Goal: Task Accomplishment & Management: Use online tool/utility

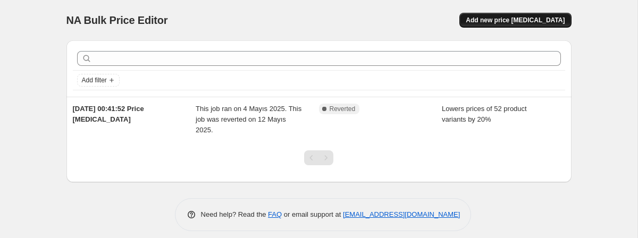
click at [525, 21] on span "Add new price [MEDICAL_DATA]" at bounding box center [515, 20] width 99 height 9
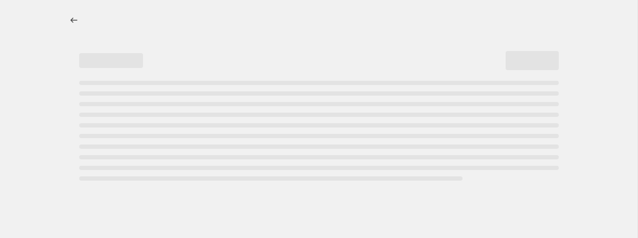
select select "percentage"
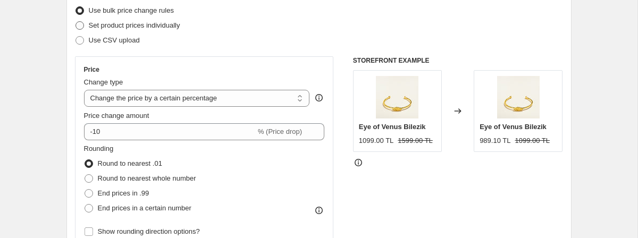
scroll to position [141, 0]
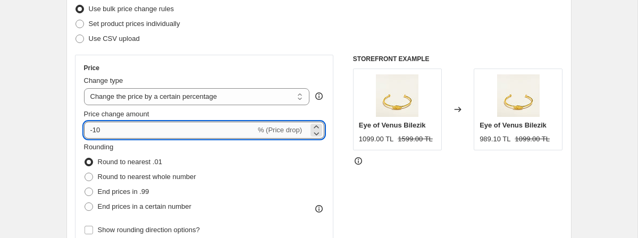
click at [151, 128] on input "-10" at bounding box center [170, 130] width 172 height 17
type input "-1"
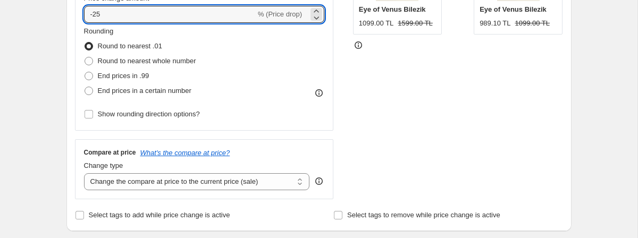
scroll to position [258, 0]
type input "-25"
click at [174, 58] on span "Round to nearest whole number" at bounding box center [147, 60] width 98 height 8
click at [85, 56] on input "Round to nearest whole number" at bounding box center [85, 56] width 1 height 1
radio input "true"
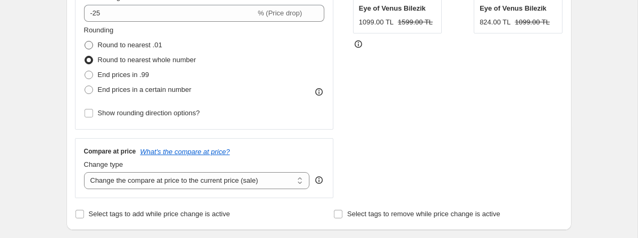
click at [151, 44] on span "Round to nearest .01" at bounding box center [130, 45] width 64 height 8
click at [85, 41] on input "Round to nearest .01" at bounding box center [85, 41] width 1 height 1
radio input "true"
click at [153, 62] on span "Round to nearest whole number" at bounding box center [147, 60] width 98 height 8
click at [85, 56] on input "Round to nearest whole number" at bounding box center [85, 56] width 1 height 1
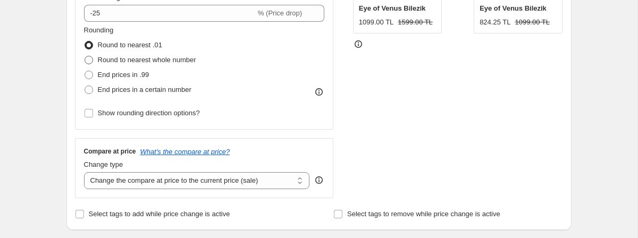
radio input "true"
click at [147, 40] on span "Round to nearest .01" at bounding box center [130, 45] width 64 height 11
click at [85, 41] on input "Round to nearest .01" at bounding box center [85, 41] width 1 height 1
radio input "true"
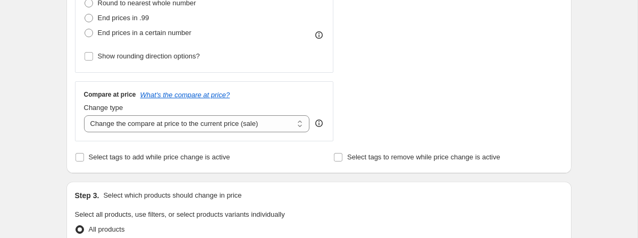
scroll to position [326, 0]
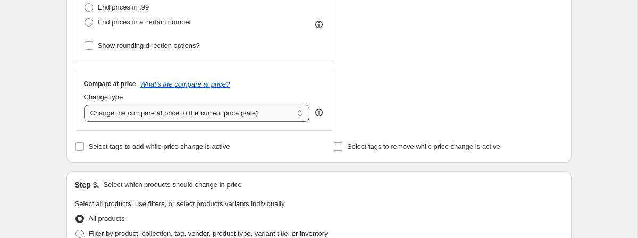
click at [250, 116] on select "Change the compare at price to the current price (sale) Change the compare at p…" at bounding box center [197, 113] width 226 height 17
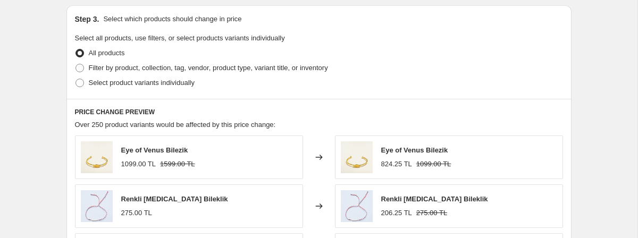
scroll to position [501, 0]
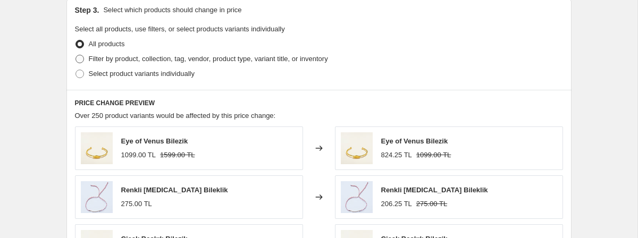
click at [183, 63] on span "Filter by product, collection, tag, vendor, product type, variant title, or inv…" at bounding box center [208, 59] width 239 height 11
click at [76, 55] on input "Filter by product, collection, tag, vendor, product type, variant title, or inv…" at bounding box center [76, 55] width 1 height 1
radio input "true"
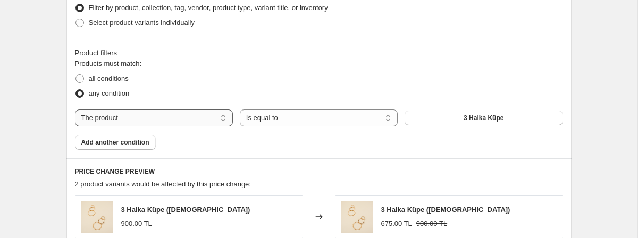
scroll to position [554, 0]
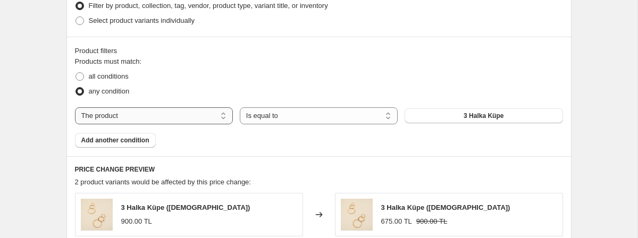
click at [203, 115] on select "The product The product's collection The product's tag The product's vendor The…" at bounding box center [154, 115] width 158 height 17
select select "collection"
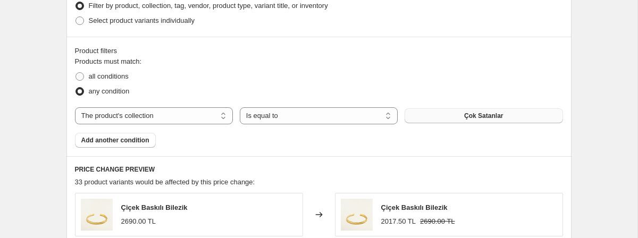
click at [460, 118] on button "Çok Satanlar" at bounding box center [484, 116] width 158 height 15
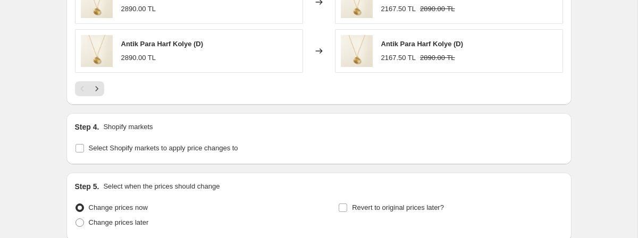
scroll to position [917, 0]
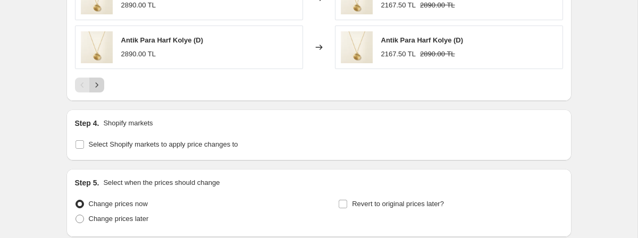
click at [97, 87] on icon "Next" at bounding box center [97, 85] width 11 height 11
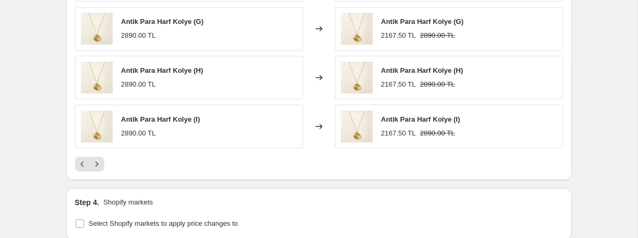
scroll to position [810, 0]
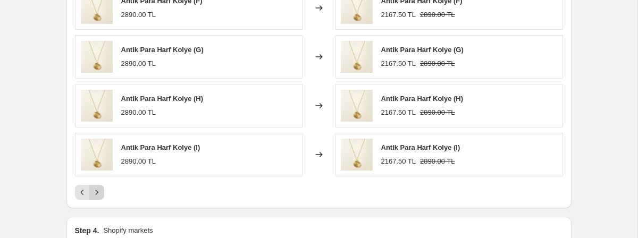
click at [99, 189] on icon "Next" at bounding box center [97, 192] width 11 height 11
click at [99, 190] on icon "Next" at bounding box center [97, 192] width 11 height 11
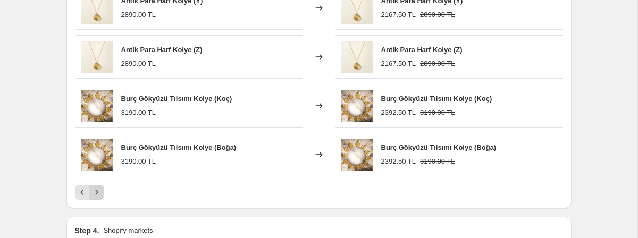
click at [99, 190] on icon "Next" at bounding box center [97, 192] width 11 height 11
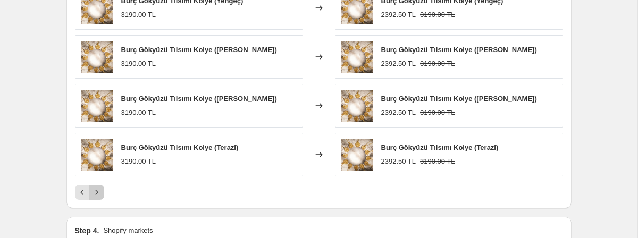
click at [99, 190] on icon "Next" at bounding box center [97, 192] width 11 height 11
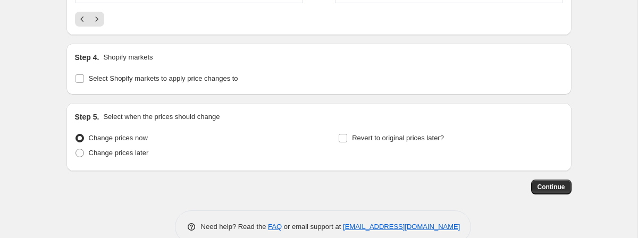
scroll to position [984, 0]
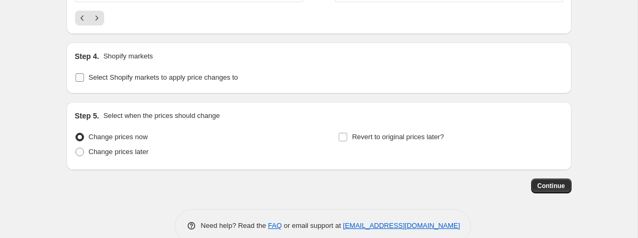
click at [176, 79] on span "Select Shopify markets to apply price changes to" at bounding box center [164, 77] width 150 height 8
click at [84, 79] on input "Select Shopify markets to apply price changes to" at bounding box center [80, 77] width 9 height 9
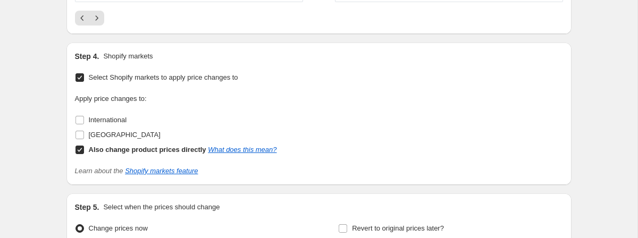
click at [176, 79] on span "Select Shopify markets to apply price changes to" at bounding box center [164, 77] width 150 height 8
click at [84, 79] on input "Select Shopify markets to apply price changes to" at bounding box center [80, 77] width 9 height 9
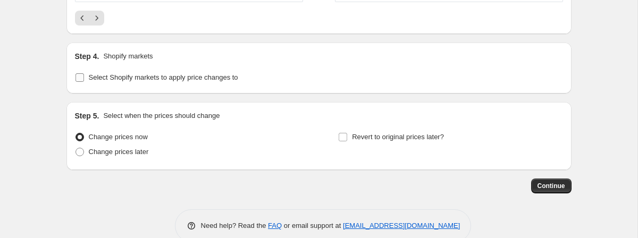
click at [176, 79] on span "Select Shopify markets to apply price changes to" at bounding box center [164, 77] width 150 height 8
click at [84, 79] on input "Select Shopify markets to apply price changes to" at bounding box center [80, 77] width 9 height 9
checkbox input "true"
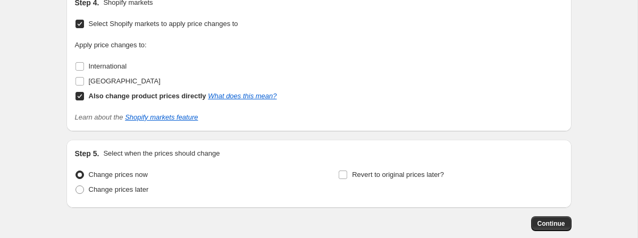
scroll to position [1037, 0]
click at [102, 81] on span "Turkey" at bounding box center [125, 82] width 72 height 8
click at [84, 81] on input "Turkey" at bounding box center [80, 82] width 9 height 9
checkbox input "true"
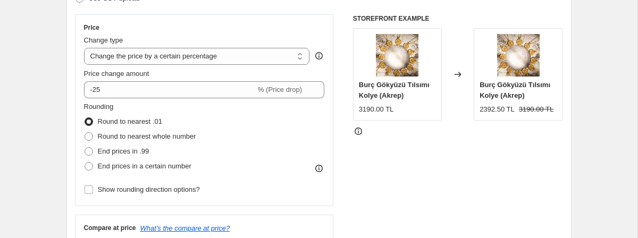
scroll to position [182, 0]
click at [139, 148] on span "End prices in .99" at bounding box center [124, 151] width 52 height 8
click at [85, 147] on input "End prices in .99" at bounding box center [85, 147] width 1 height 1
radio input "true"
click at [137, 137] on span "Round to nearest whole number" at bounding box center [147, 136] width 98 height 8
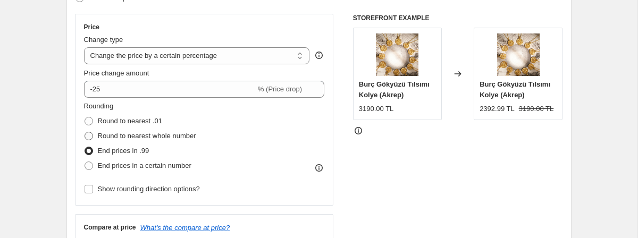
click at [85, 132] on input "Round to nearest whole number" at bounding box center [85, 132] width 1 height 1
radio input "true"
click at [138, 122] on span "Round to nearest .01" at bounding box center [130, 121] width 64 height 8
click at [85, 118] on input "Round to nearest .01" at bounding box center [85, 117] width 1 height 1
radio input "true"
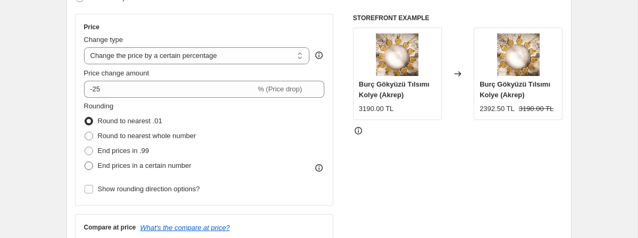
click at [138, 168] on span "End prices in a certain number" at bounding box center [145, 166] width 94 height 8
click at [85, 162] on input "End prices in a certain number" at bounding box center [85, 162] width 1 height 1
radio input "true"
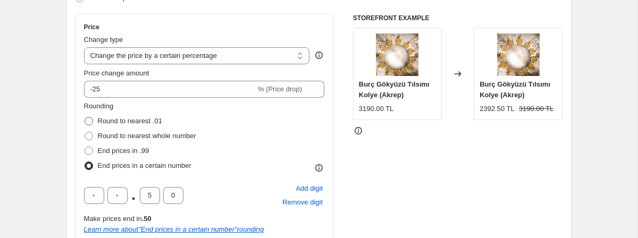
click at [132, 122] on span "Round to nearest .01" at bounding box center [130, 121] width 64 height 8
click at [85, 118] on input "Round to nearest .01" at bounding box center [85, 117] width 1 height 1
radio input "true"
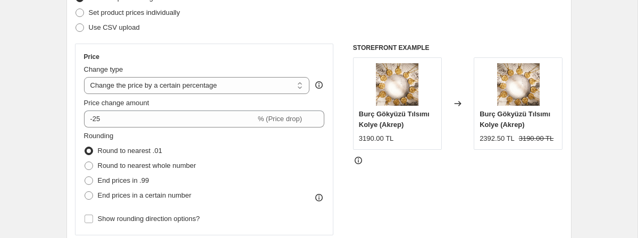
scroll to position [278, 0]
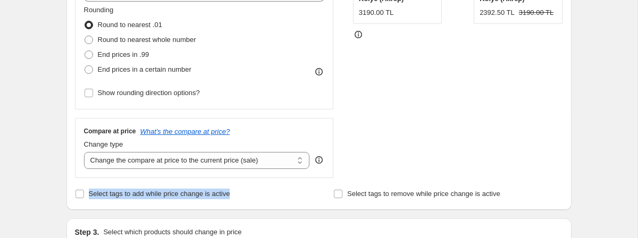
drag, startPoint x: 88, startPoint y: 192, endPoint x: 250, endPoint y: 194, distance: 161.8
click at [250, 194] on div "Select tags to add while price change is active" at bounding box center [189, 194] width 229 height 15
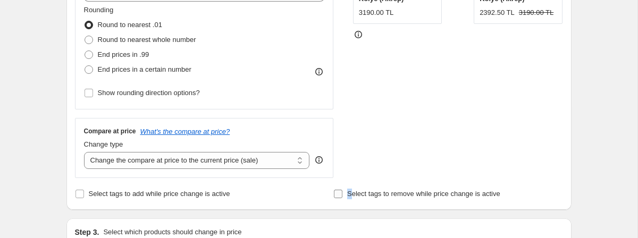
drag, startPoint x: 352, startPoint y: 197, endPoint x: 501, endPoint y: 187, distance: 149.8
click at [476, 187] on label "Select tags to remove while price change is active" at bounding box center [417, 194] width 167 height 15
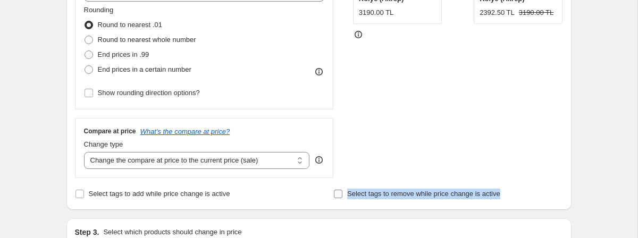
drag, startPoint x: 517, startPoint y: 193, endPoint x: 350, endPoint y: 196, distance: 167.6
click at [350, 196] on div "Select tags to remove while price change is active" at bounding box center [448, 194] width 229 height 15
click at [339, 150] on div "Price Change type Change the price to a certain amount Change the price by a ce…" at bounding box center [319, 48] width 488 height 261
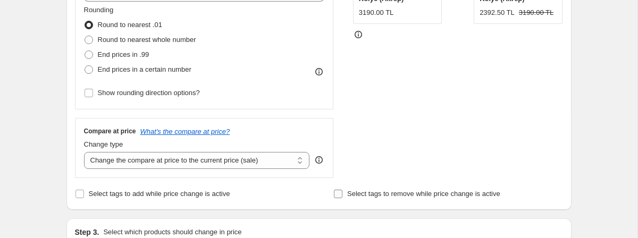
click at [336, 196] on input "Select tags to remove while price change is active" at bounding box center [338, 194] width 9 height 9
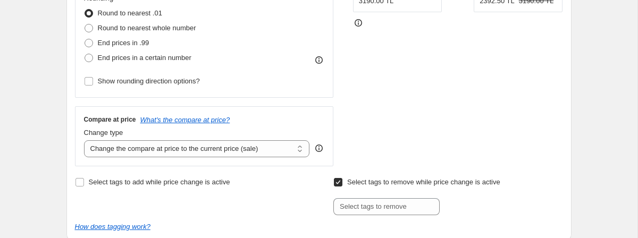
scroll to position [290, 0]
click at [337, 184] on input "Select tags to remove while price change is active" at bounding box center [338, 182] width 9 height 9
checkbox input "false"
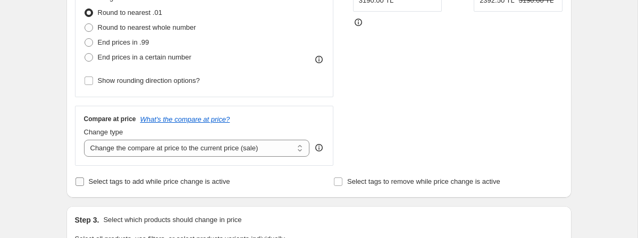
click at [153, 182] on span "Select tags to add while price change is active" at bounding box center [160, 182] width 142 height 8
click at [84, 182] on input "Select tags to add while price change is active" at bounding box center [80, 182] width 9 height 9
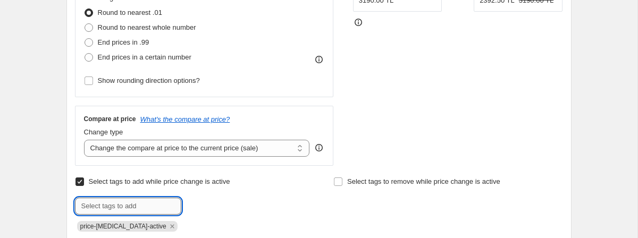
click at [149, 209] on input "text" at bounding box center [128, 206] width 106 height 17
click at [135, 181] on span "Select tags to add while price change is active" at bounding box center [160, 182] width 142 height 8
click at [84, 181] on input "Select tags to add while price change is active" at bounding box center [80, 182] width 9 height 9
checkbox input "false"
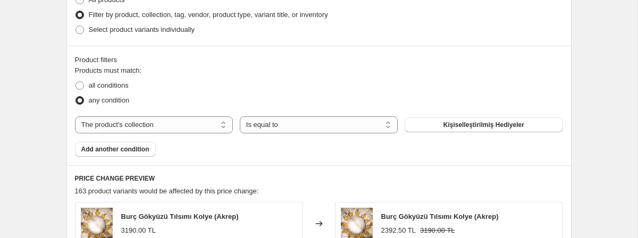
scroll to position [550, 0]
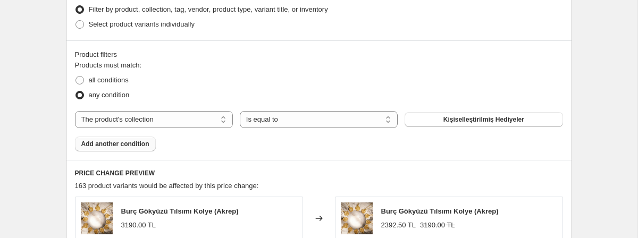
click at [131, 146] on span "Add another condition" at bounding box center [115, 144] width 68 height 9
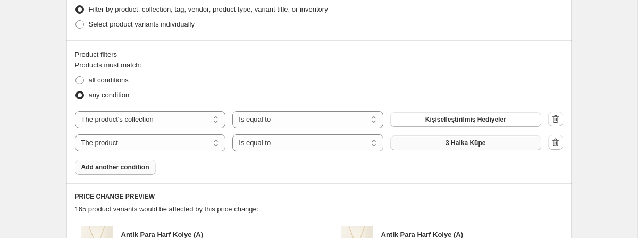
click at [495, 148] on button "3 Halka Küpe" at bounding box center [466, 143] width 151 height 15
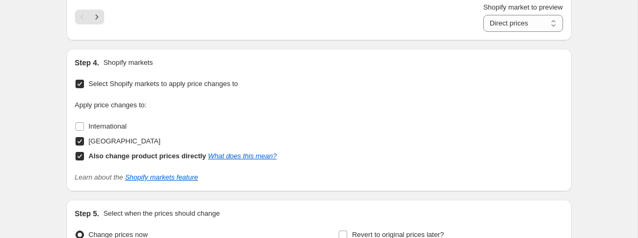
scroll to position [990, 0]
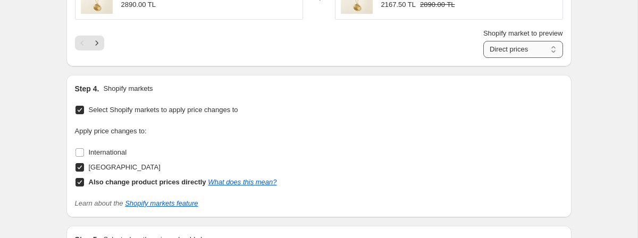
click at [510, 51] on select "Direct prices Turkey" at bounding box center [524, 49] width 80 height 17
click at [98, 41] on icon "Next" at bounding box center [97, 43] width 11 height 11
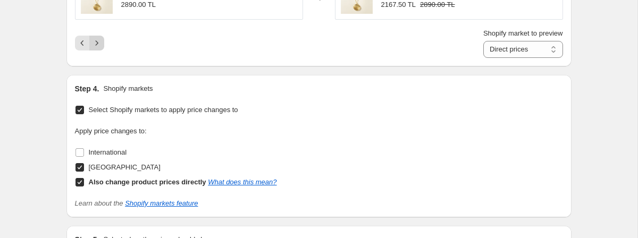
click at [98, 41] on icon "Next" at bounding box center [97, 43] width 11 height 11
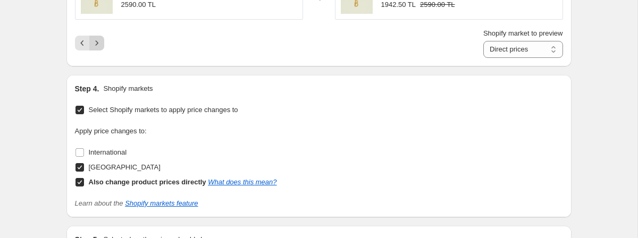
click at [98, 41] on icon "Next" at bounding box center [97, 43] width 11 height 11
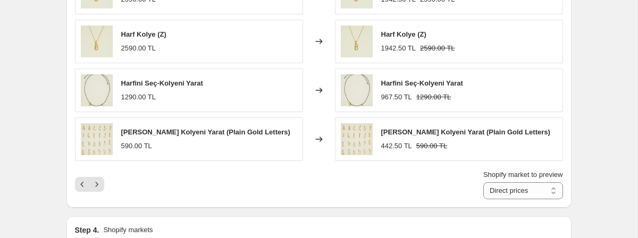
scroll to position [898, 0]
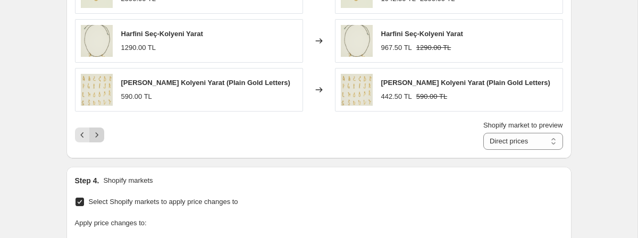
click at [96, 130] on icon "Next" at bounding box center [97, 135] width 11 height 11
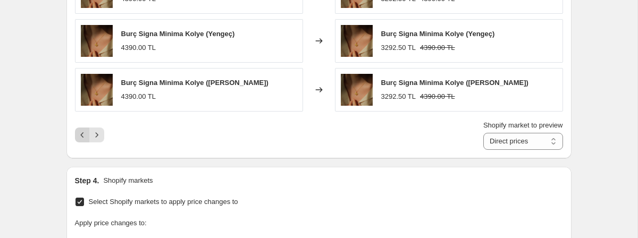
click at [84, 130] on icon "Previous" at bounding box center [82, 135] width 11 height 11
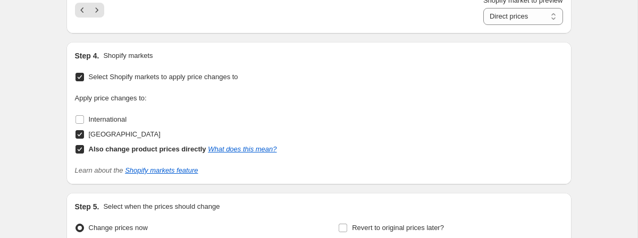
scroll to position [1134, 0]
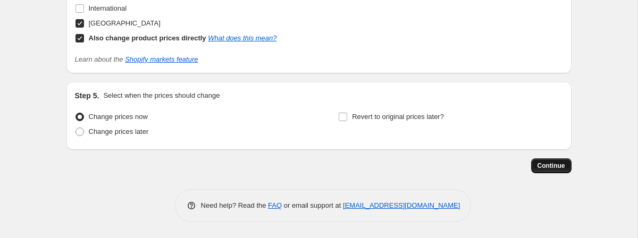
click at [547, 167] on span "Continue" at bounding box center [552, 166] width 28 height 9
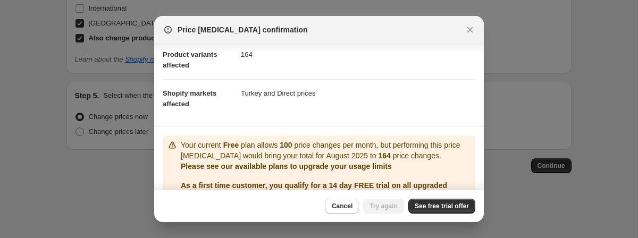
scroll to position [172, 0]
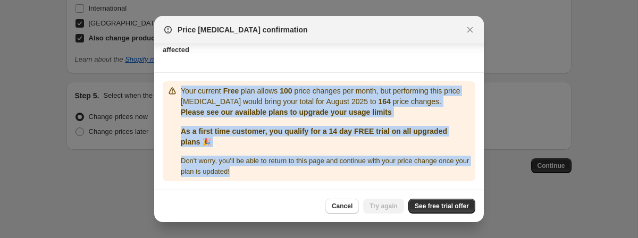
drag, startPoint x: 322, startPoint y: 170, endPoint x: 177, endPoint y: 88, distance: 167.0
click at [177, 88] on div "Your current Free plan allows 100 price changes per month, but performing this …" at bounding box center [319, 132] width 304 height 92
click at [346, 194] on div "Cancel Try again See free trial offer" at bounding box center [319, 206] width 330 height 32
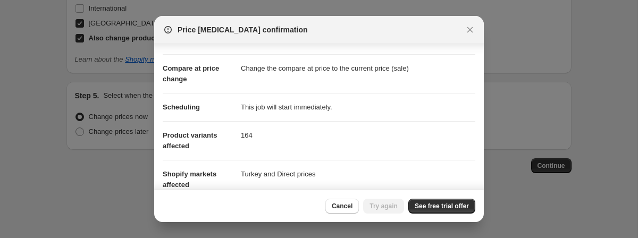
scroll to position [109, 0]
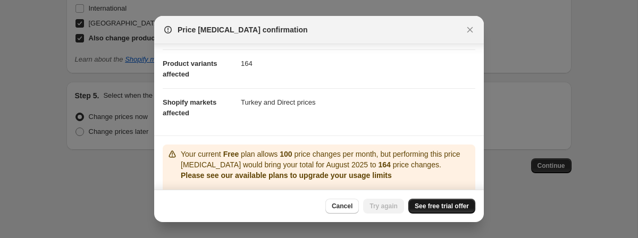
click at [452, 205] on span "See free trial offer" at bounding box center [442, 206] width 54 height 9
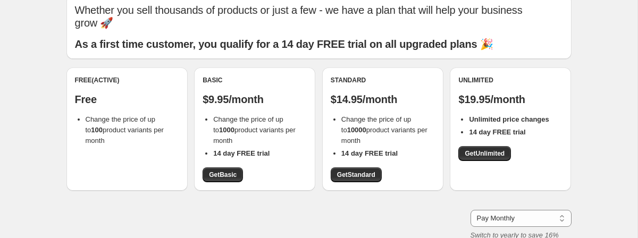
scroll to position [47, 0]
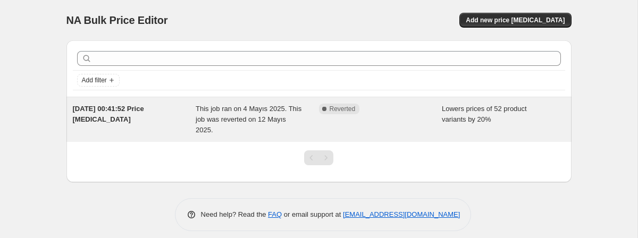
scroll to position [9, 0]
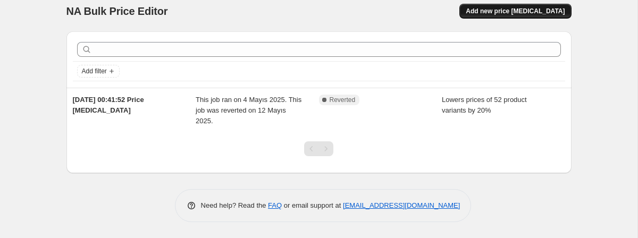
click at [508, 17] on button "Add new price [MEDICAL_DATA]" at bounding box center [516, 11] width 112 height 15
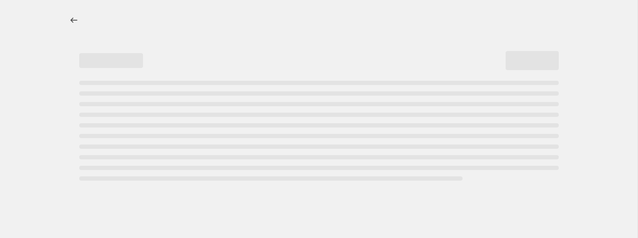
select select "percentage"
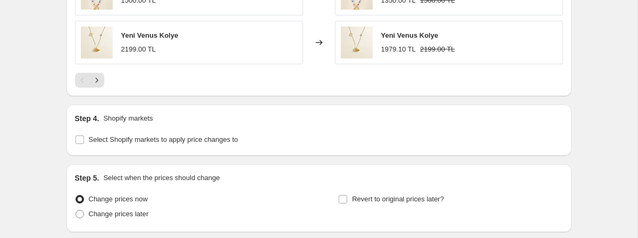
scroll to position [885, 0]
